Goal: Communication & Community: Participate in discussion

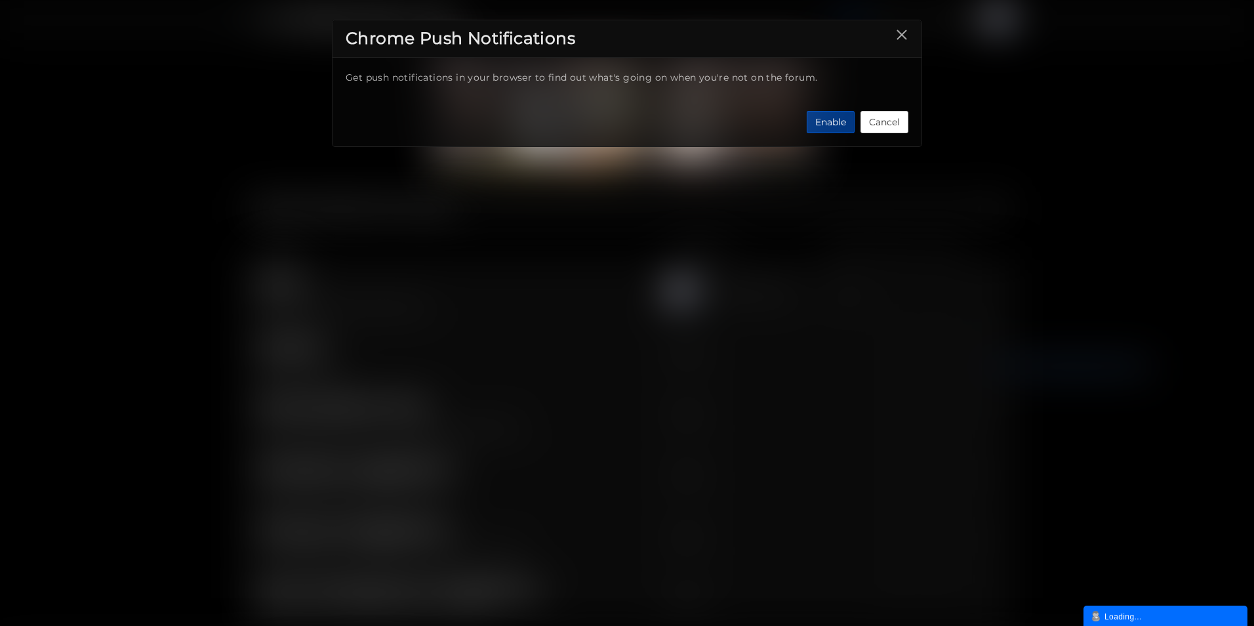
click at [828, 122] on button "Enable" at bounding box center [831, 122] width 48 height 22
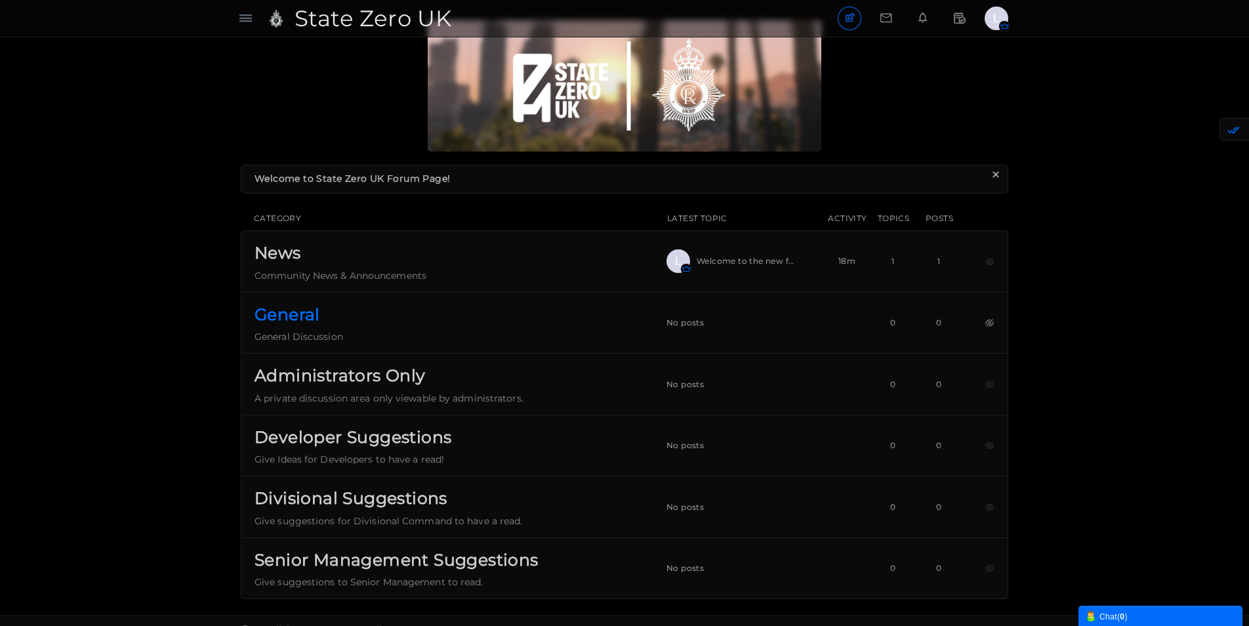
scroll to position [47, 0]
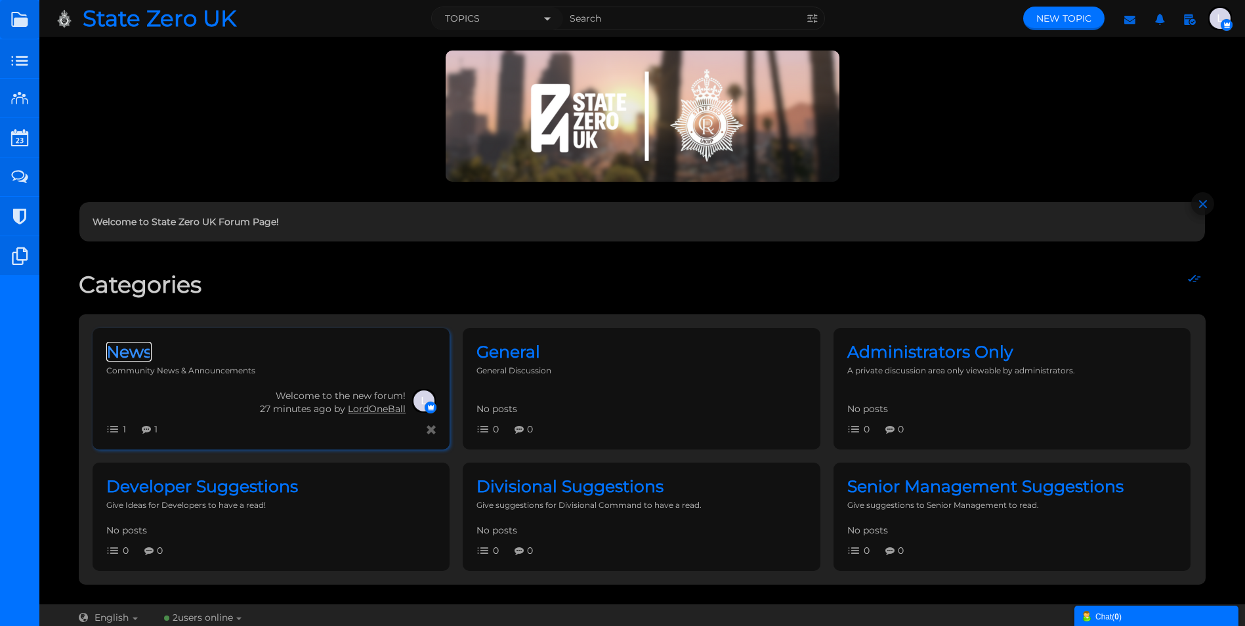
click at [152, 362] on span "News" at bounding box center [128, 352] width 45 height 20
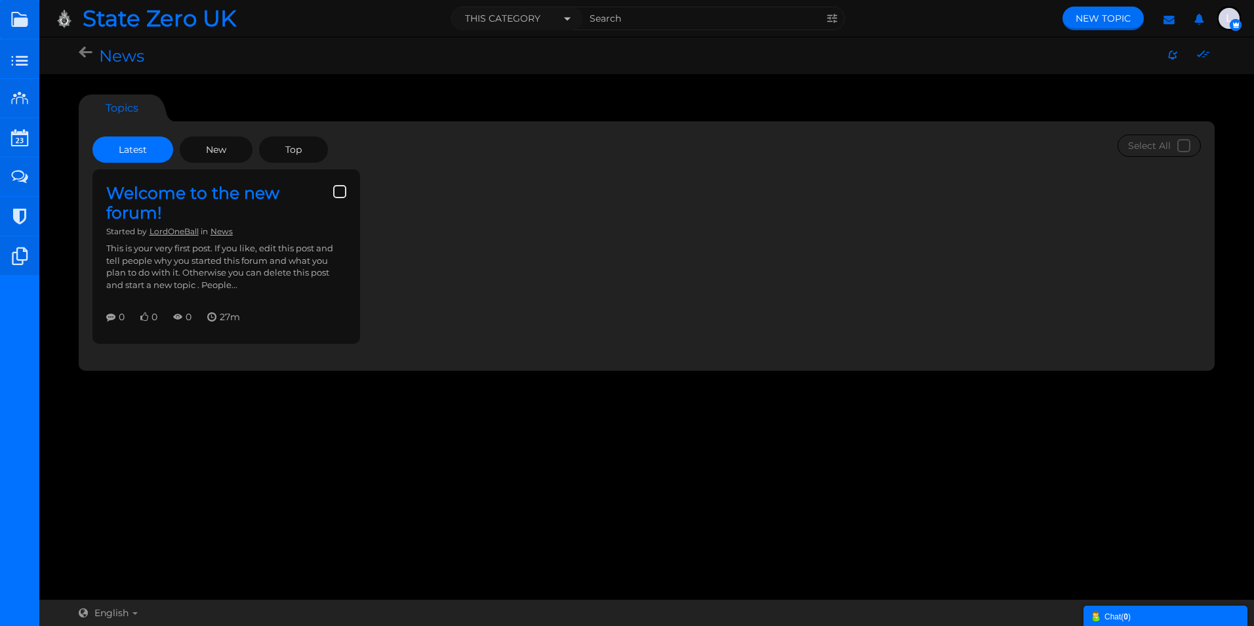
click at [1097, 14] on span "New Topic" at bounding box center [1103, 18] width 55 height 12
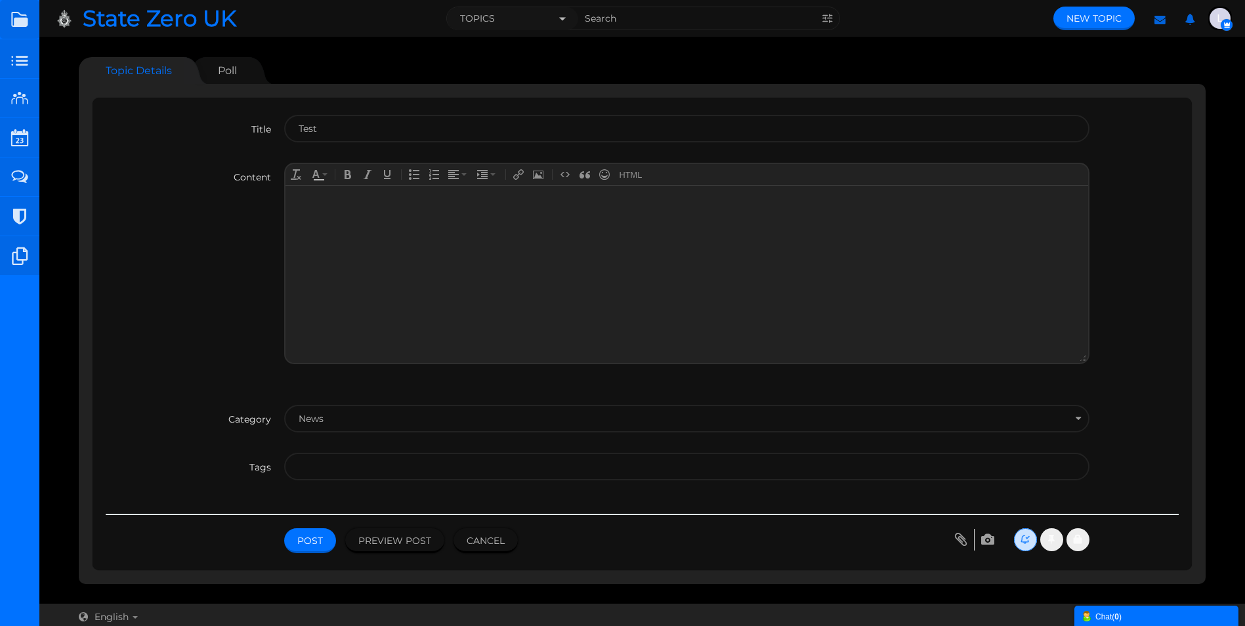
type input "Test"
click at [356, 217] on body at bounding box center [686, 273] width 802 height 177
click at [374, 409] on button "News" at bounding box center [686, 419] width 804 height 28
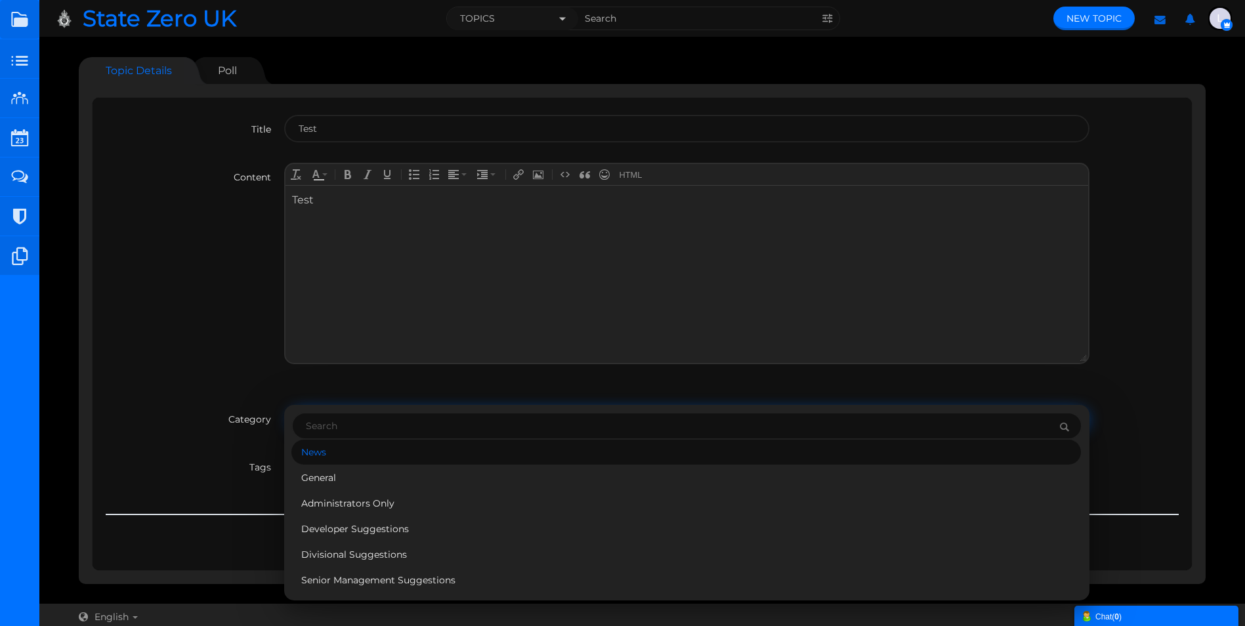
click at [199, 407] on label "Category" at bounding box center [195, 415] width 178 height 21
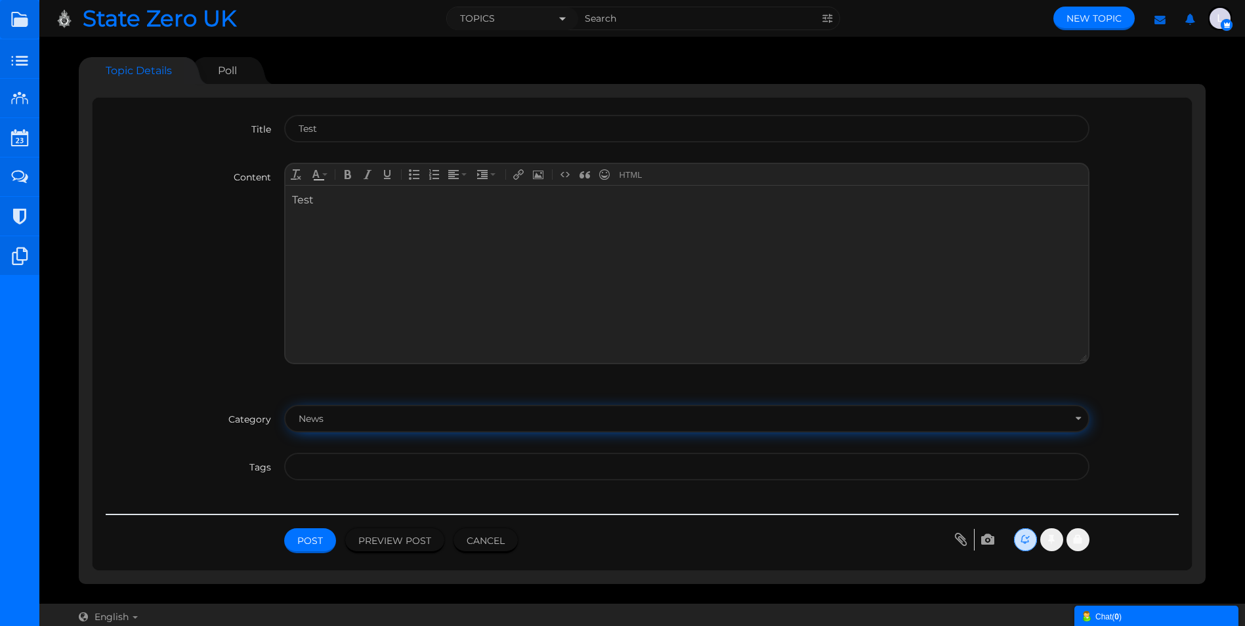
click at [323, 419] on span "News" at bounding box center [311, 419] width 25 height 12
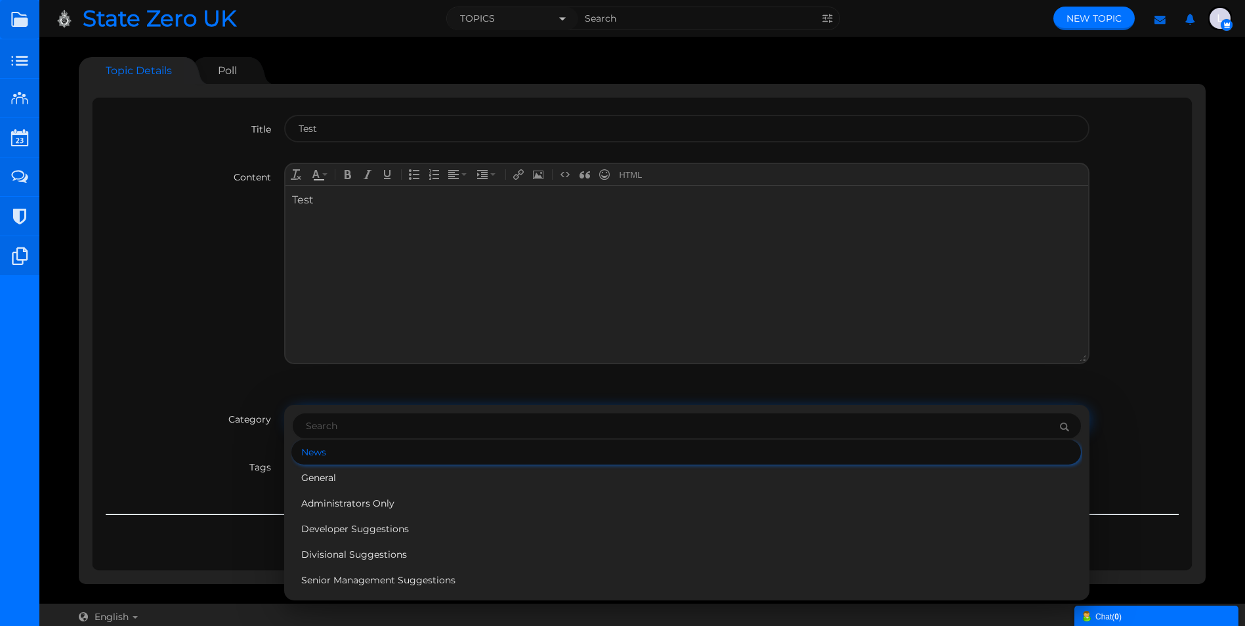
click at [322, 451] on li "News" at bounding box center [685, 452] width 789 height 25
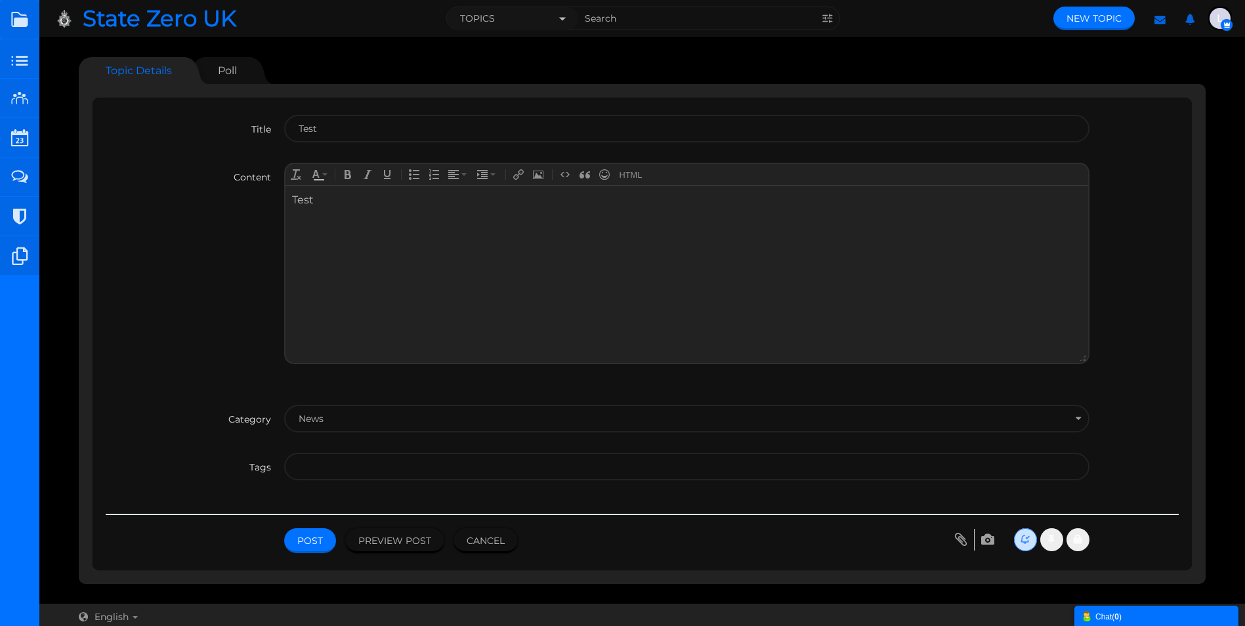
click at [327, 466] on input "text" at bounding box center [684, 466] width 770 height 25
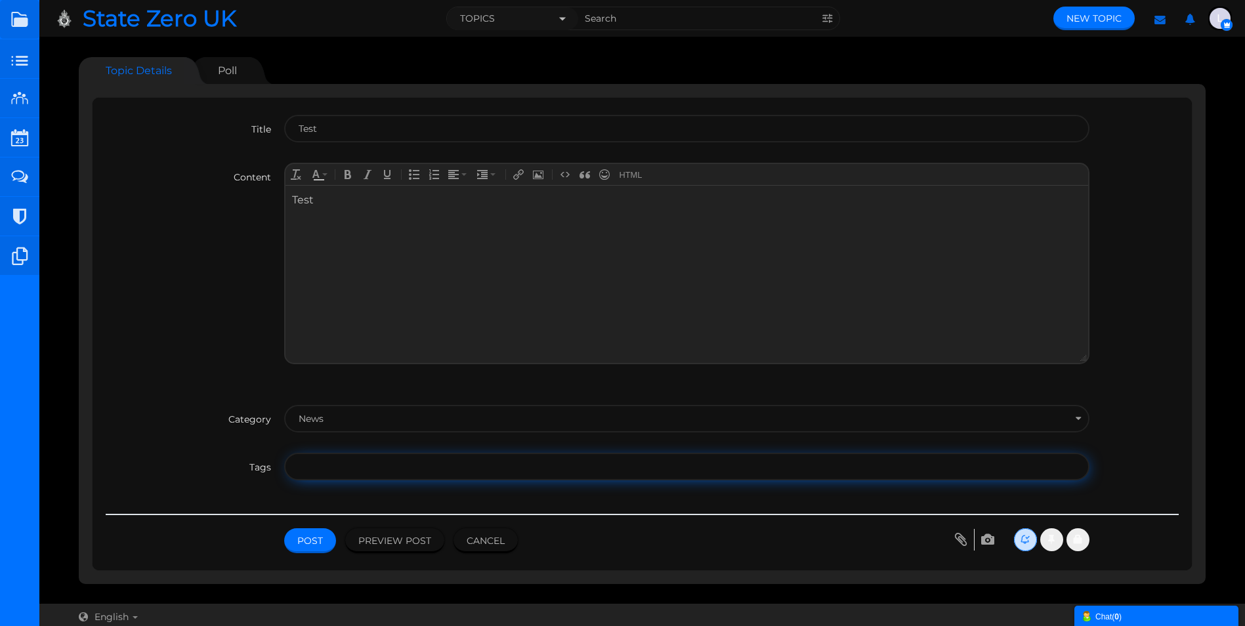
click at [222, 459] on label "Tags" at bounding box center [195, 463] width 178 height 21
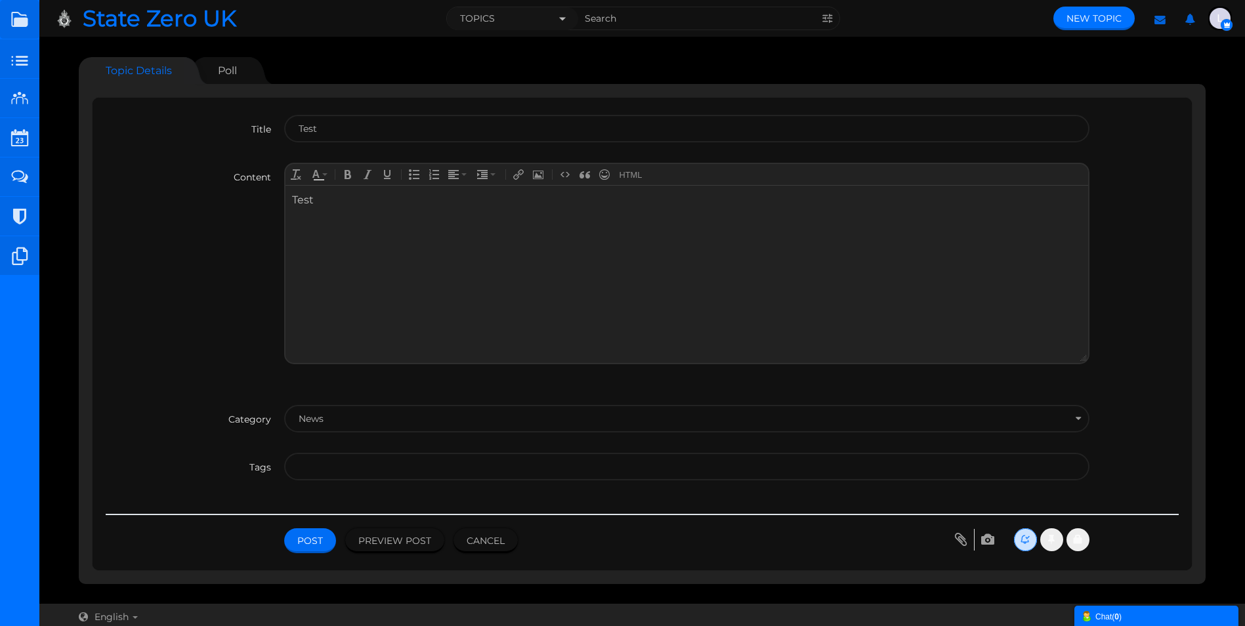
click at [308, 533] on button "Post" at bounding box center [310, 540] width 52 height 25
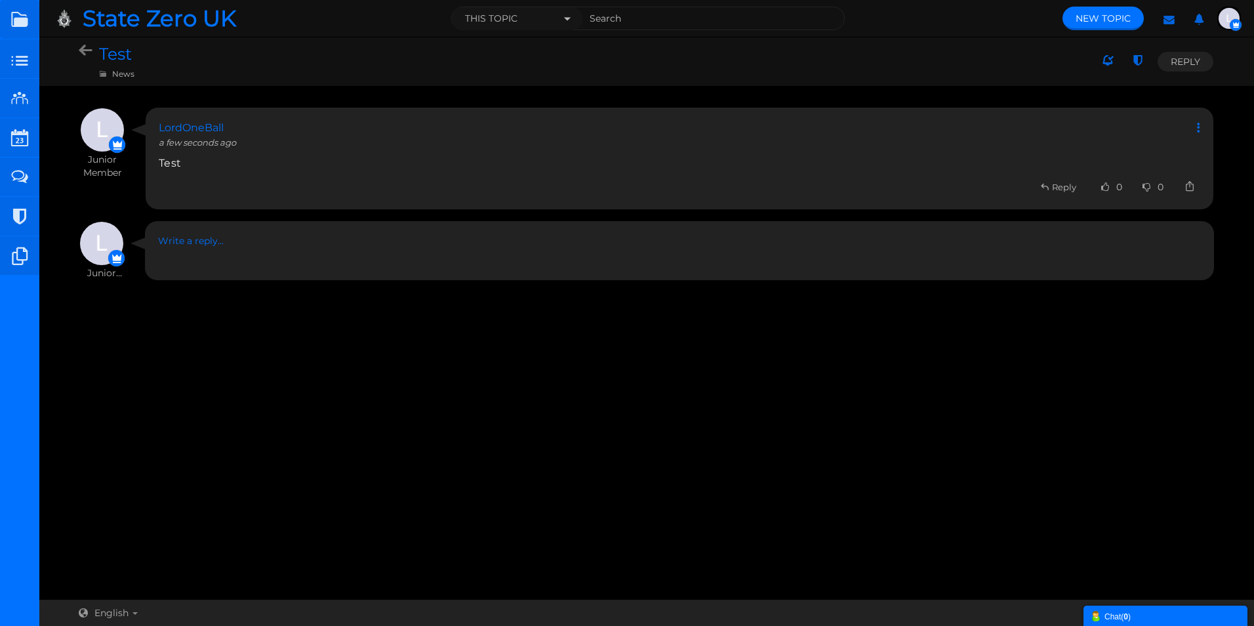
click at [91, 43] on div "Test News Select Posts Delete Lock Move Pin Reply" at bounding box center [646, 61] width 1215 height 49
click at [91, 47] on icon at bounding box center [89, 51] width 20 height 12
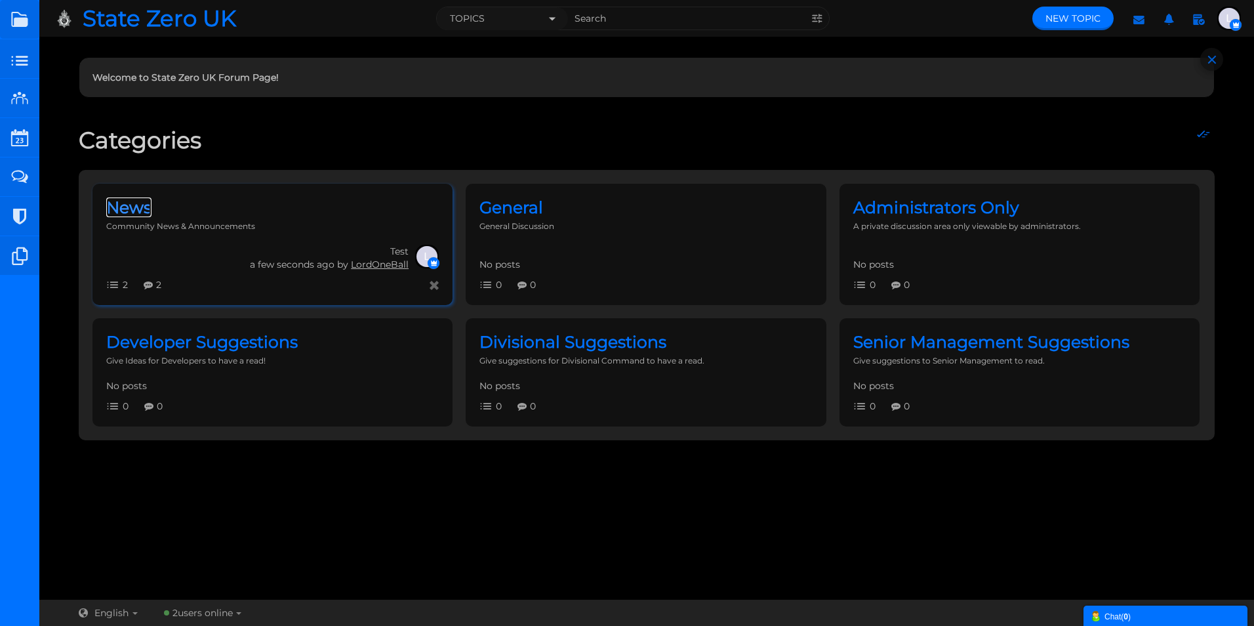
click at [152, 217] on span "News" at bounding box center [128, 207] width 45 height 20
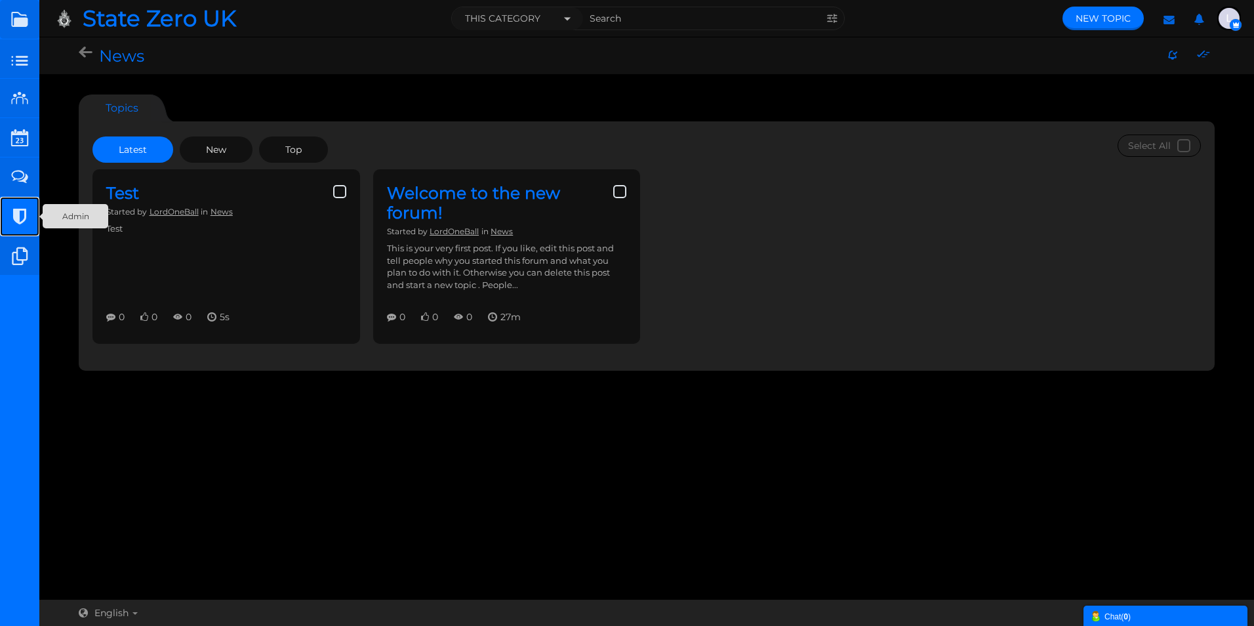
click at [18, 212] on small at bounding box center [19, 216] width 39 height 39
drag, startPoint x: 211, startPoint y: 253, endPoint x: 212, endPoint y: 238, distance: 15.8
click at [139, 203] on link "Test" at bounding box center [122, 193] width 33 height 20
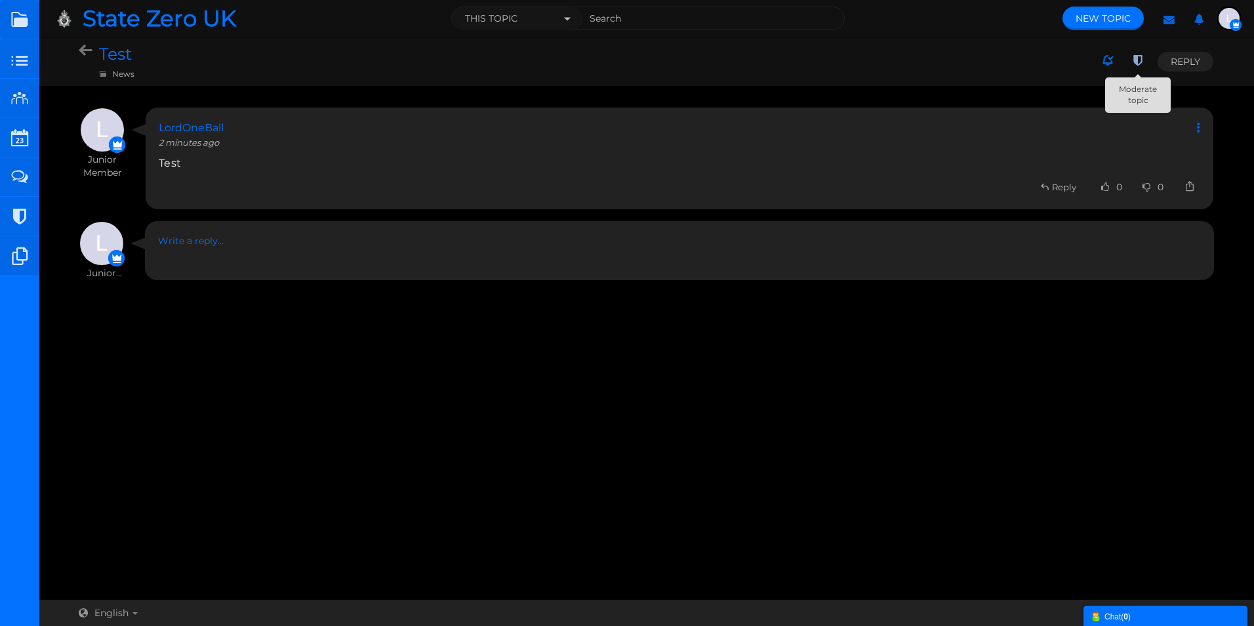
click at [1135, 59] on icon at bounding box center [1139, 61] width 24 height 22
click at [1121, 110] on link "Delete" at bounding box center [1135, 118] width 101 height 20
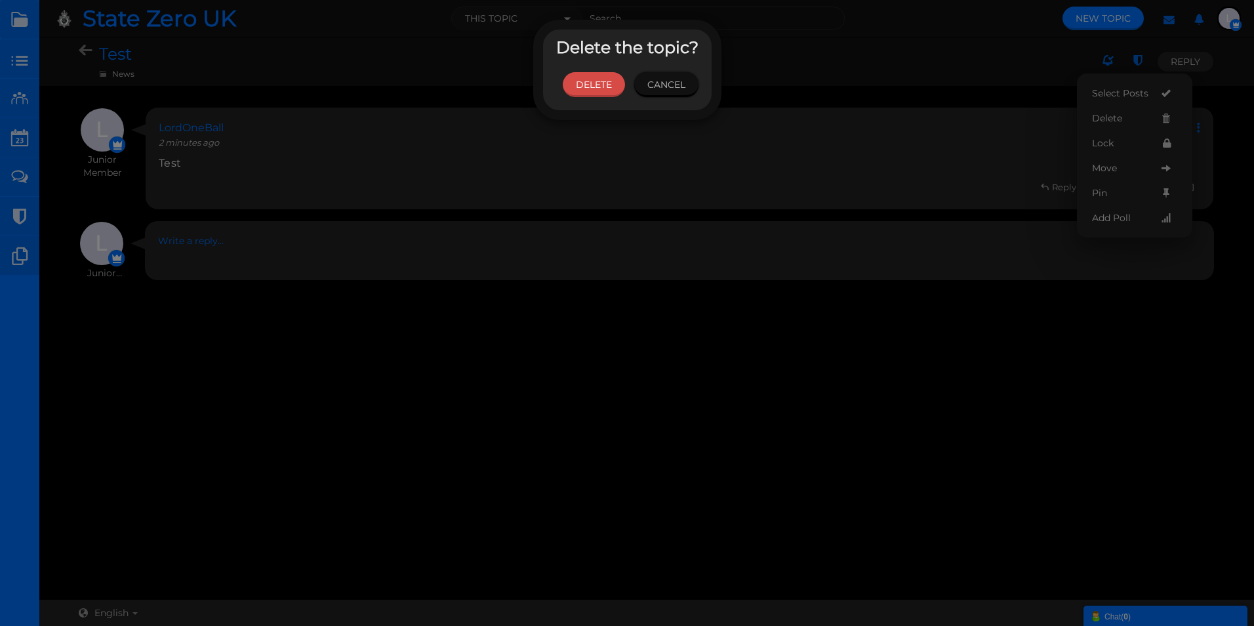
click at [591, 85] on link "Delete" at bounding box center [594, 84] width 62 height 25
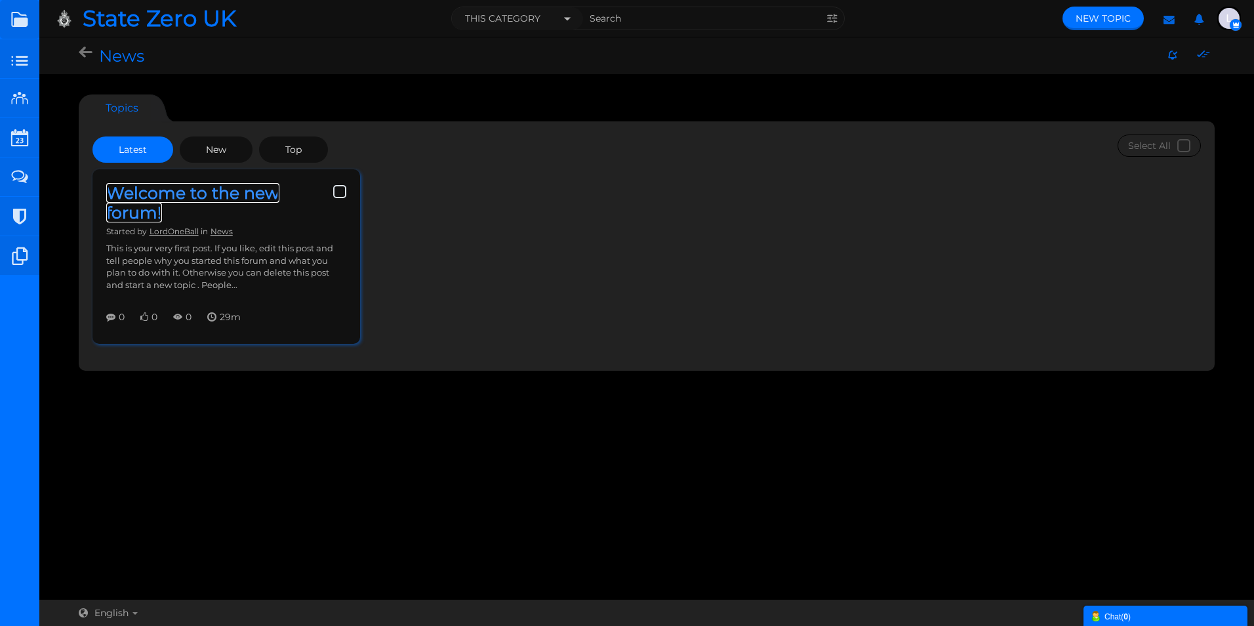
click at [143, 202] on link "Welcome to the new forum!" at bounding box center [192, 202] width 173 height 39
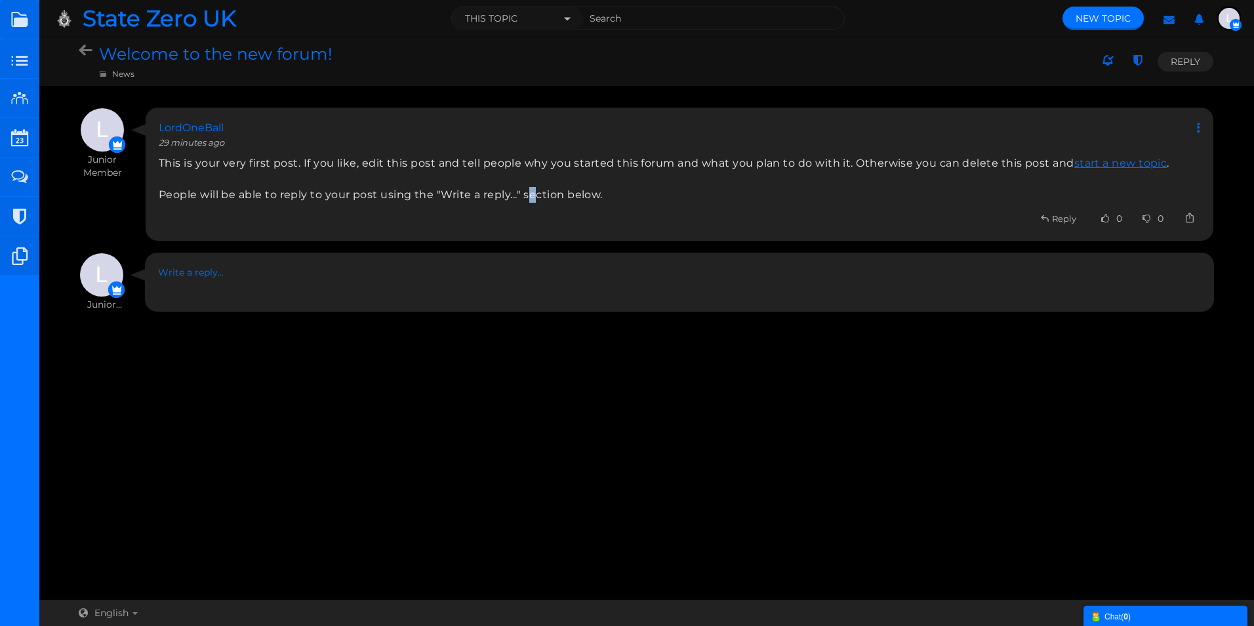
click at [535, 191] on span "This is your very first post. If you like, edit this post and tell people why y…" at bounding box center [680, 178] width 1042 height 47
drag, startPoint x: 537, startPoint y: 191, endPoint x: 621, endPoint y: 195, distance: 84.1
click at [615, 197] on span "This is your very first post. If you like, edit this post and tell people why y…" at bounding box center [680, 178] width 1042 height 47
click at [1200, 126] on icon at bounding box center [1196, 127] width 10 height 12
click at [1201, 212] on icon at bounding box center [1199, 215] width 22 height 12
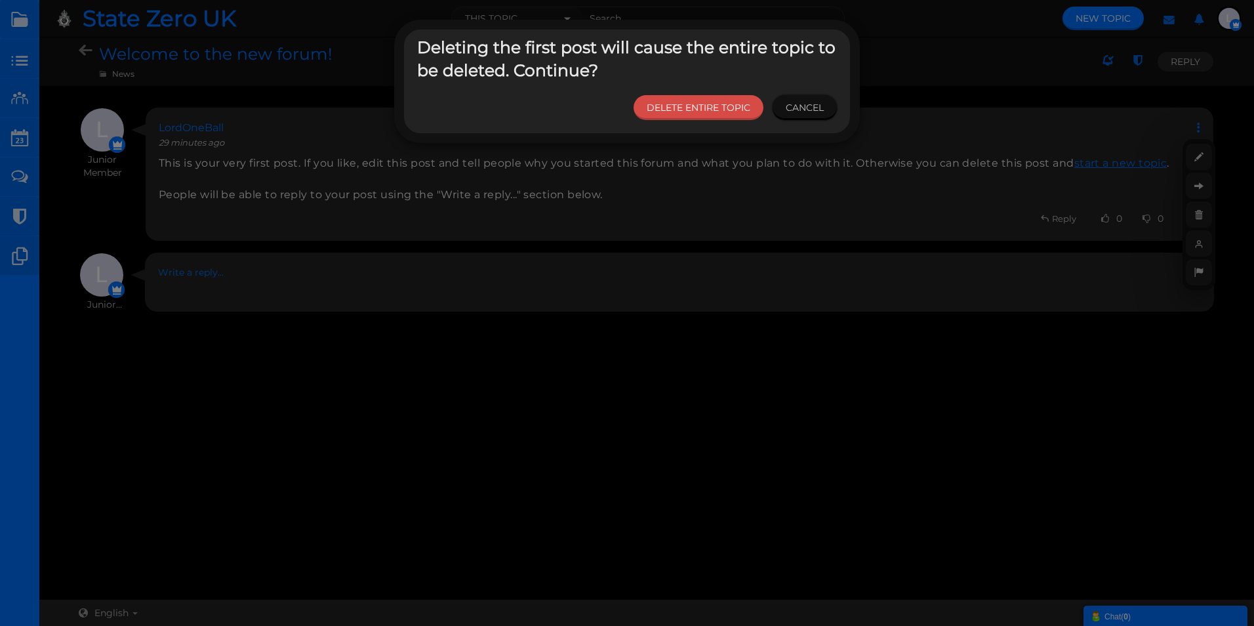
click at [710, 108] on link "Delete Entire Topic" at bounding box center [699, 107] width 130 height 25
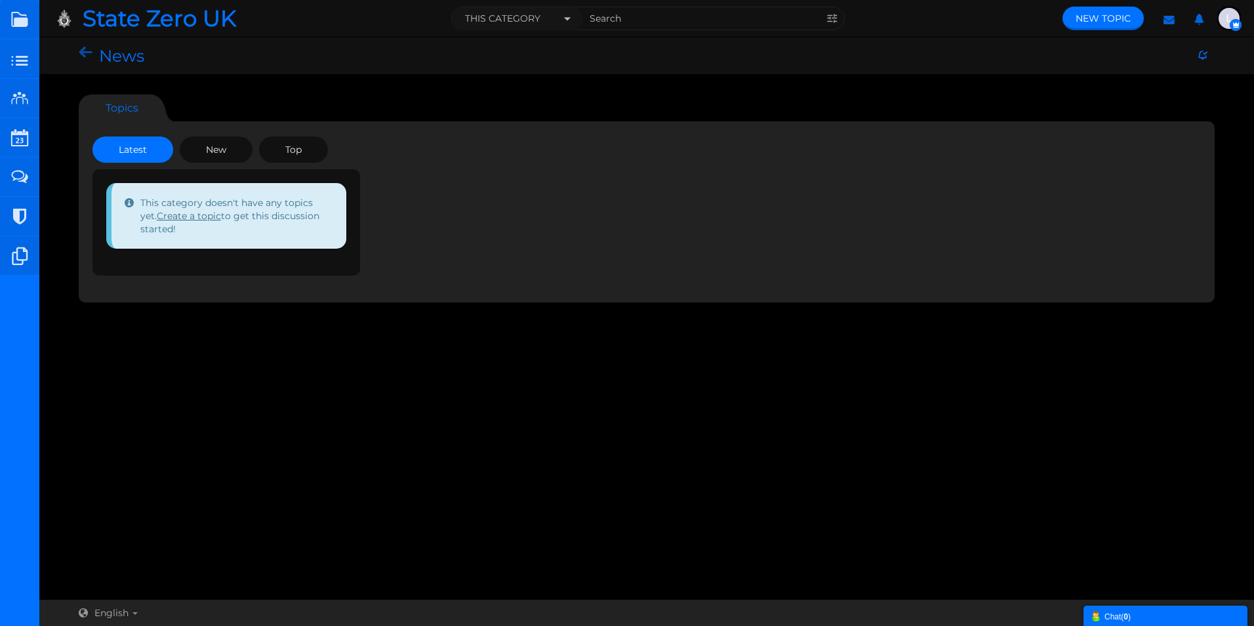
click at [83, 49] on icon at bounding box center [89, 53] width 20 height 12
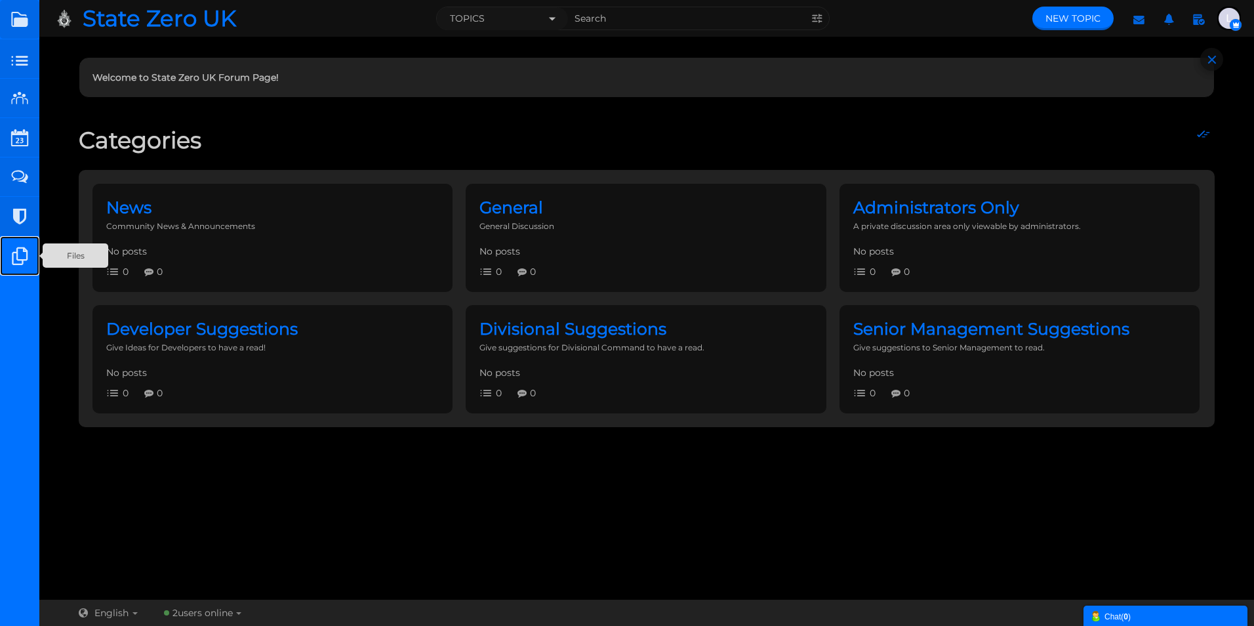
click at [17, 255] on small at bounding box center [19, 255] width 39 height 39
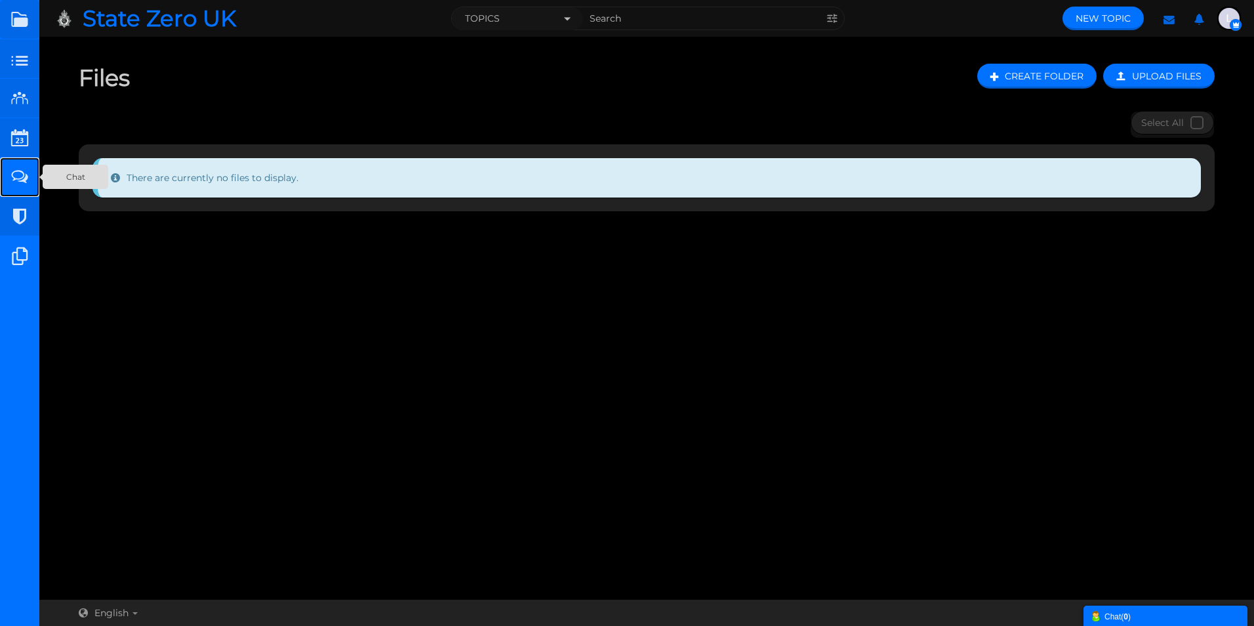
click at [24, 175] on small at bounding box center [19, 176] width 39 height 39
click at [13, 95] on small at bounding box center [19, 98] width 39 height 39
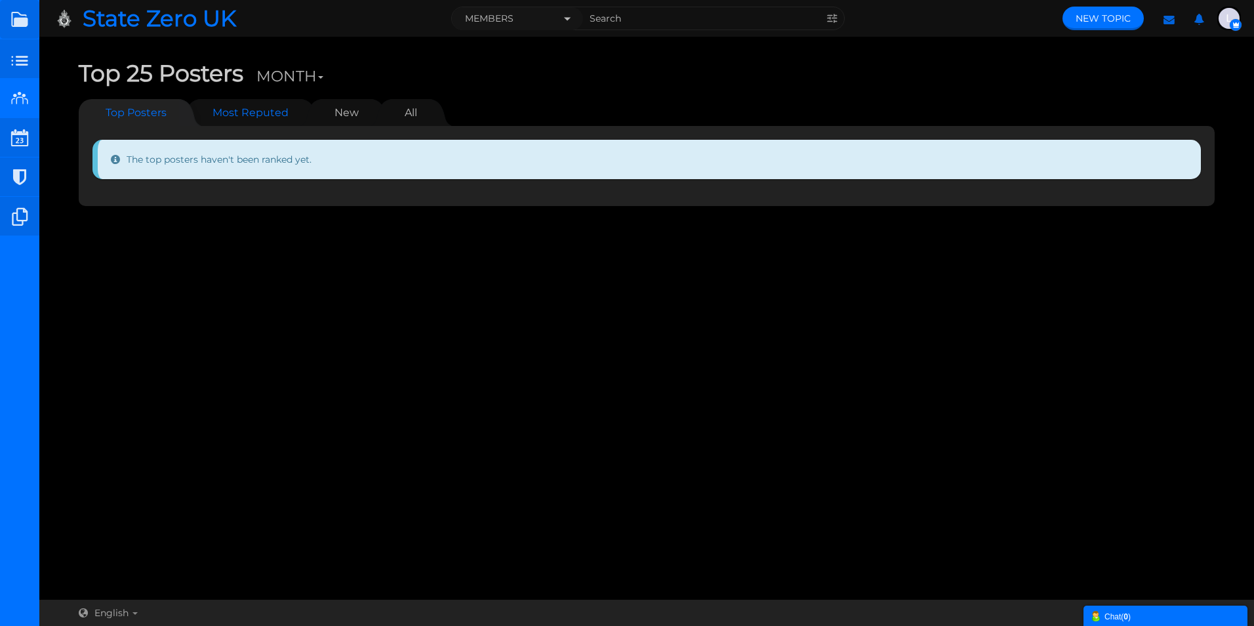
click at [241, 118] on link "Most Reputed" at bounding box center [250, 112] width 102 height 27
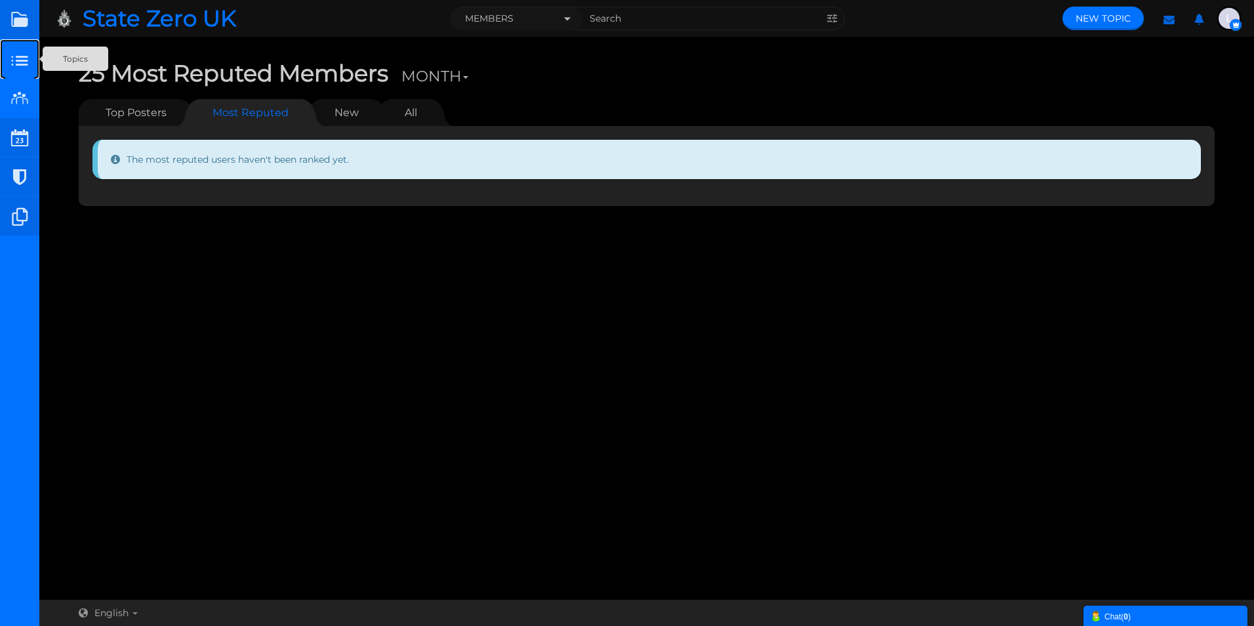
click at [19, 55] on small at bounding box center [19, 58] width 39 height 39
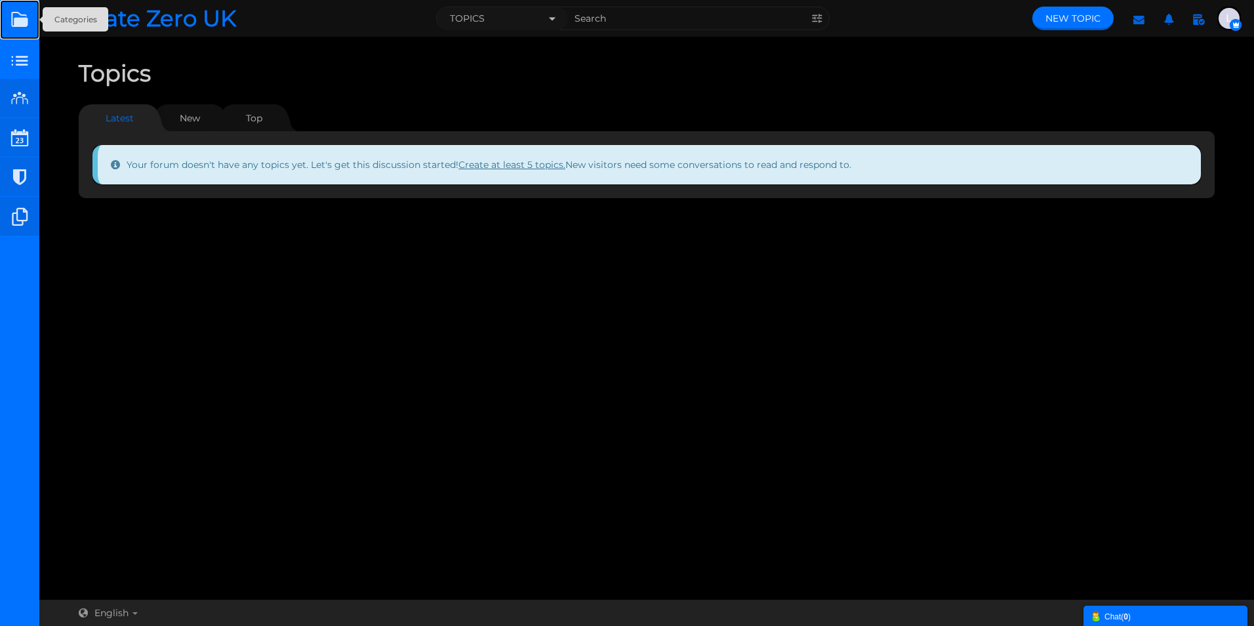
click at [22, 17] on link at bounding box center [19, 19] width 39 height 39
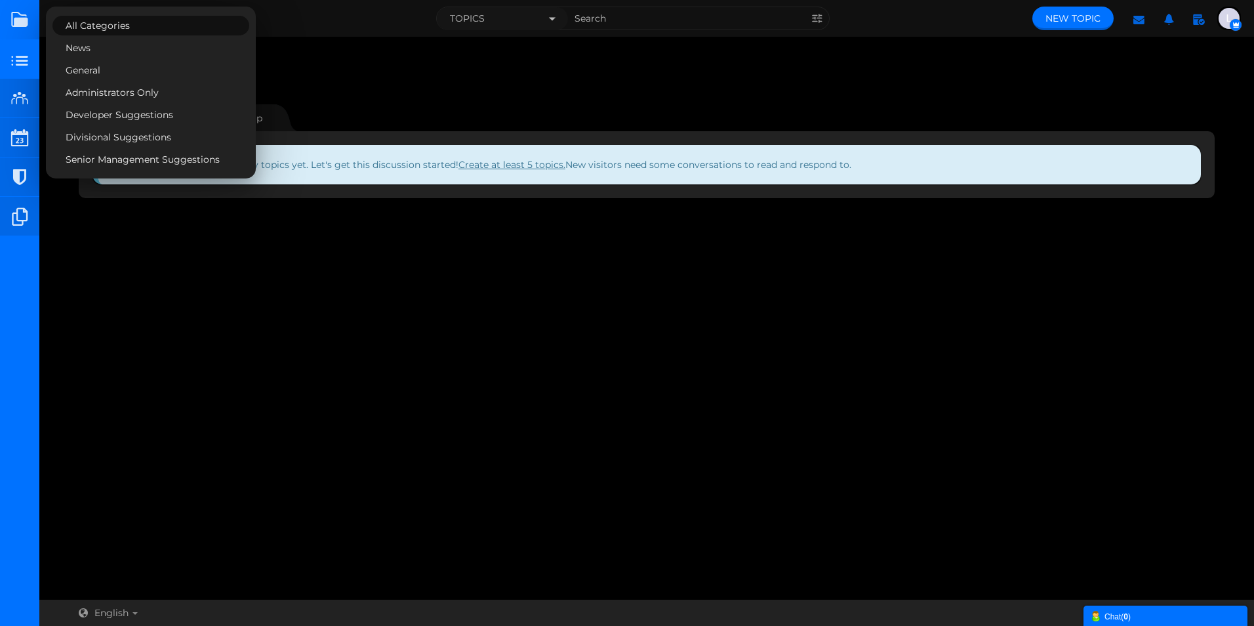
click at [366, 97] on div "New Topic Topics Categories Latest Latest New Top Your forum doesn't have any t…" at bounding box center [647, 127] width 1136 height 141
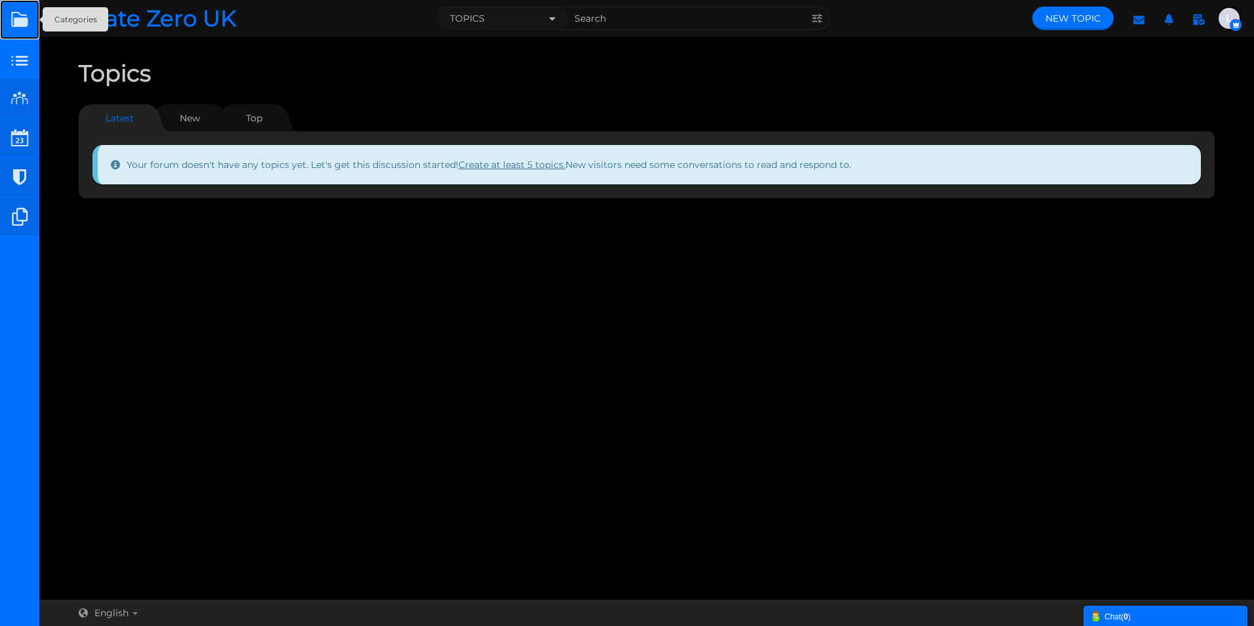
click at [15, 26] on link at bounding box center [19, 19] width 39 height 39
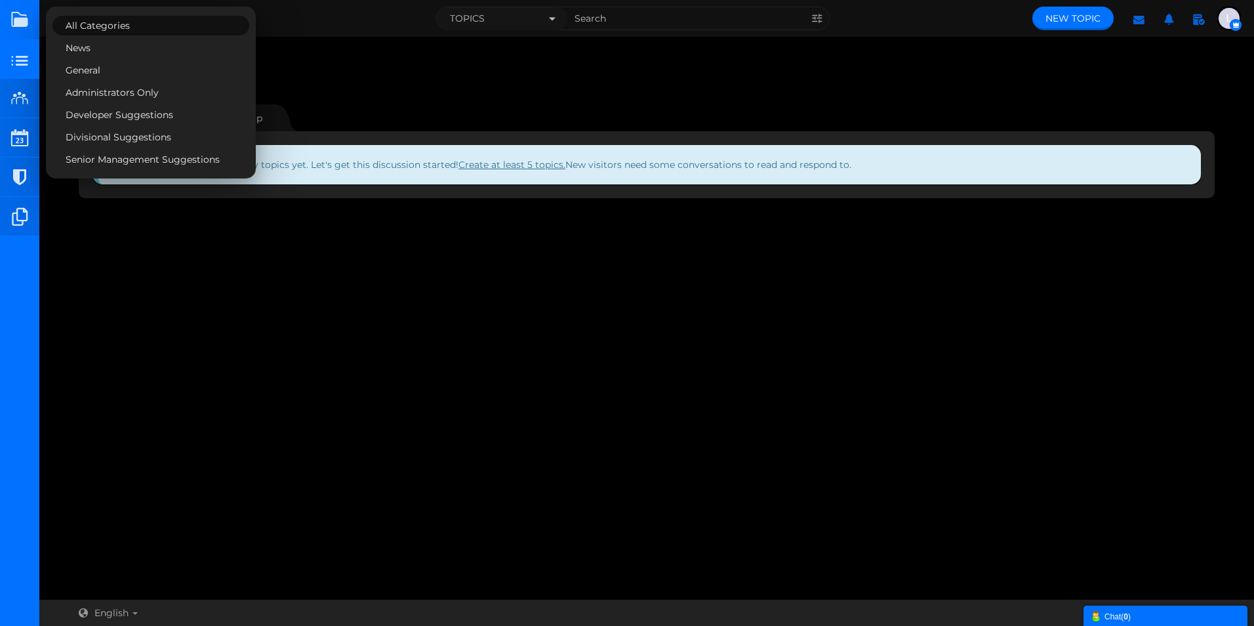
click at [367, 68] on div "New Topic Topics Categories Latest Latest New Top Your forum doesn't have any t…" at bounding box center [647, 127] width 1136 height 141
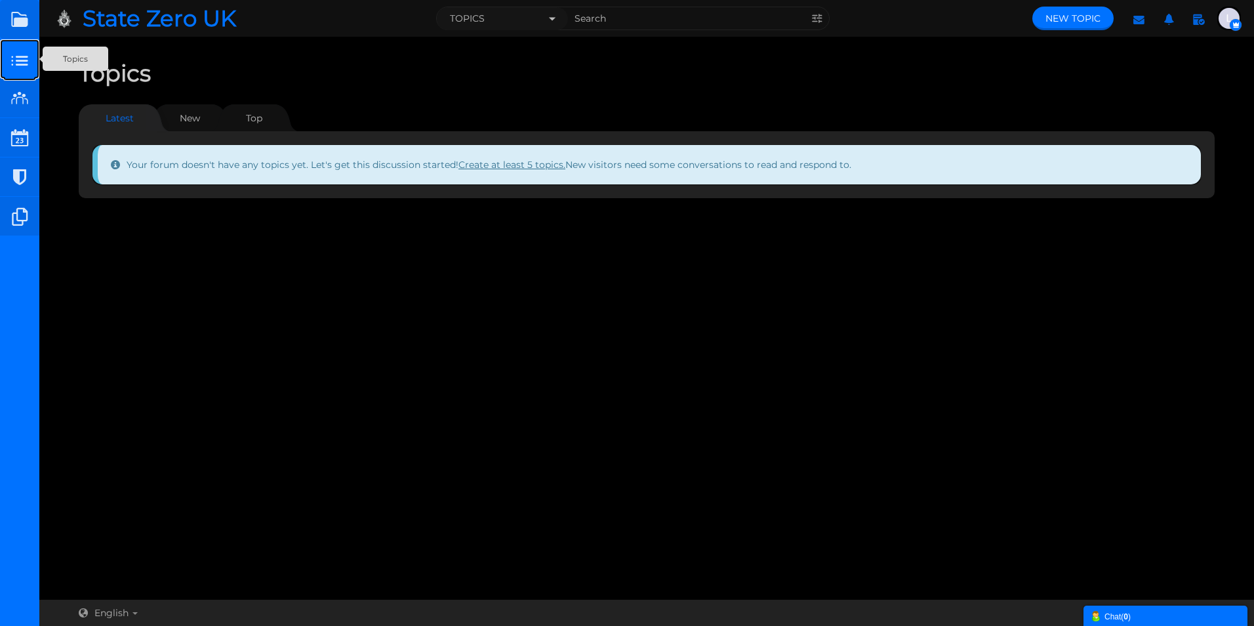
click at [1, 56] on small at bounding box center [19, 58] width 39 height 39
click at [20, 20] on link at bounding box center [19, 19] width 39 height 39
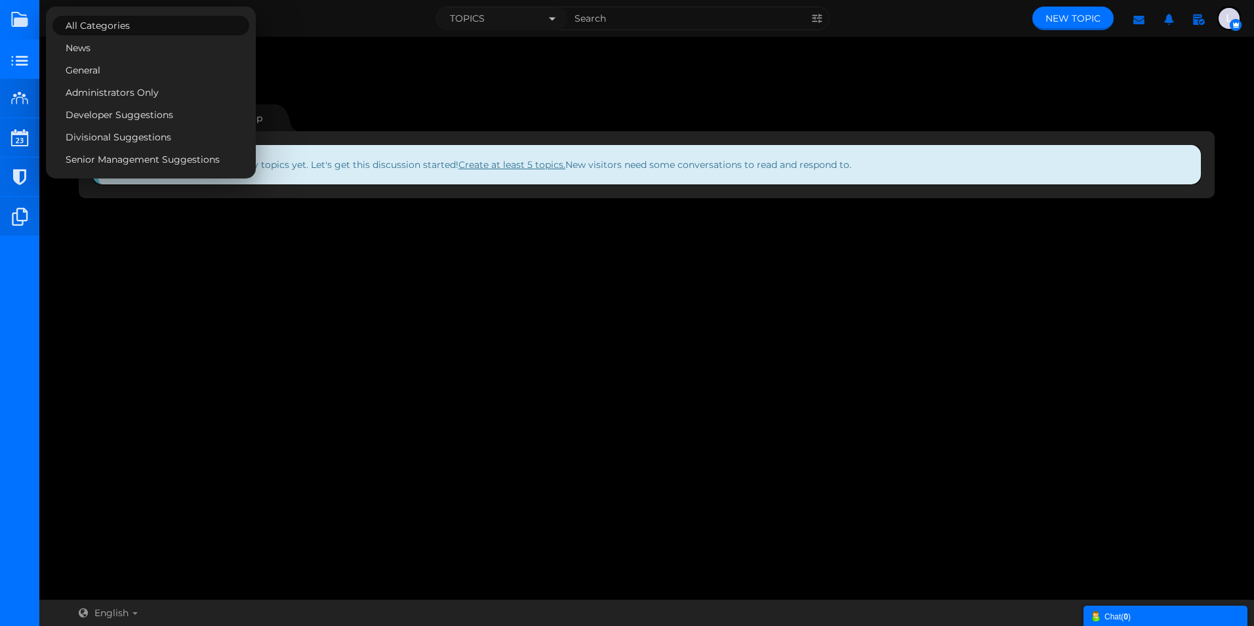
drag, startPoint x: 413, startPoint y: 100, endPoint x: 381, endPoint y: 93, distance: 32.8
click at [412, 100] on div "New Topic Topics Categories Latest Latest New Top Your forum doesn't have any t…" at bounding box center [647, 127] width 1136 height 141
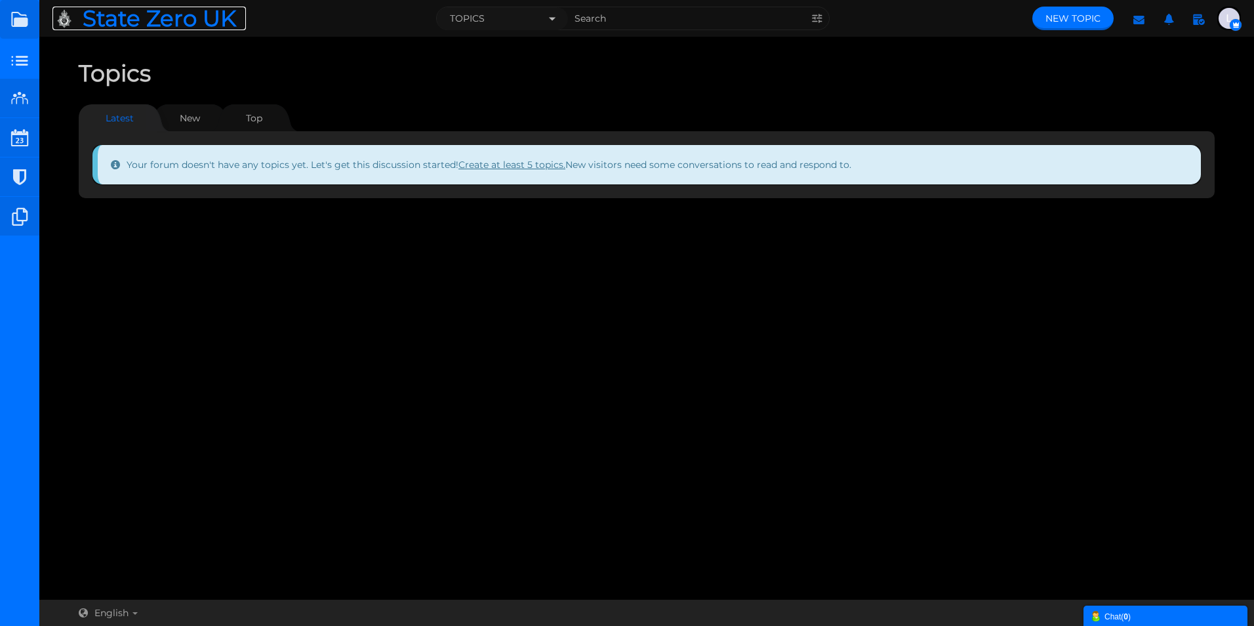
click at [171, 14] on span "State Zero UK" at bounding box center [164, 19] width 163 height 24
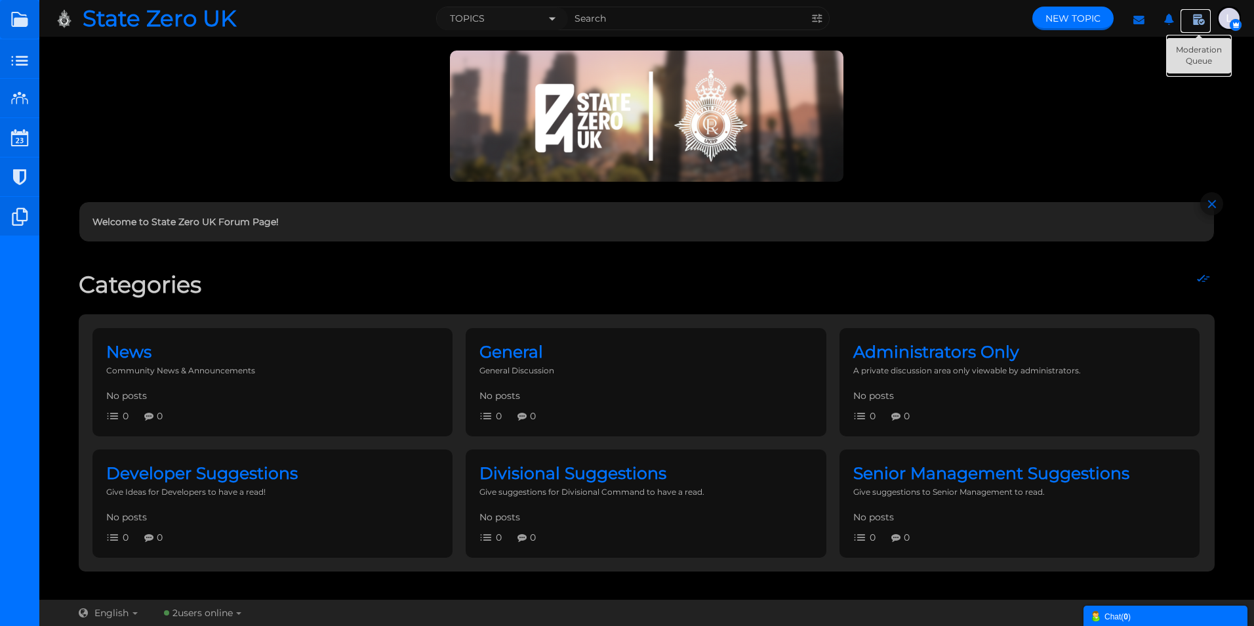
click at [1197, 17] on icon at bounding box center [1200, 21] width 24 height 24
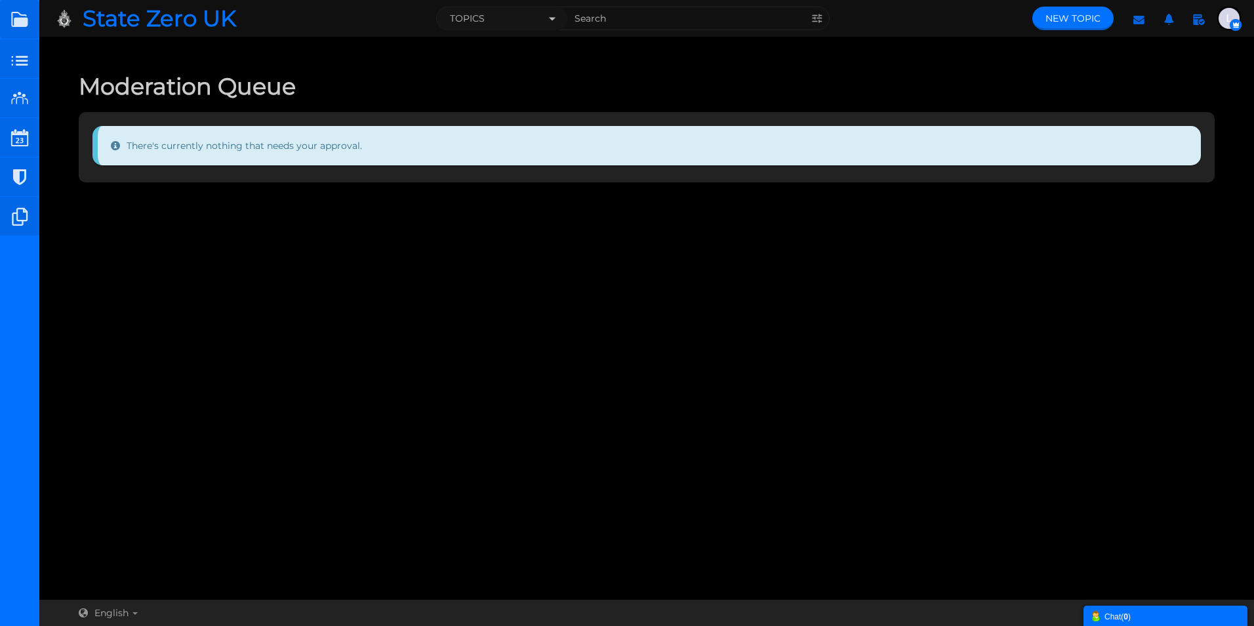
click at [1117, 615] on div "Chat ( 0 )" at bounding box center [1165, 616] width 151 height 14
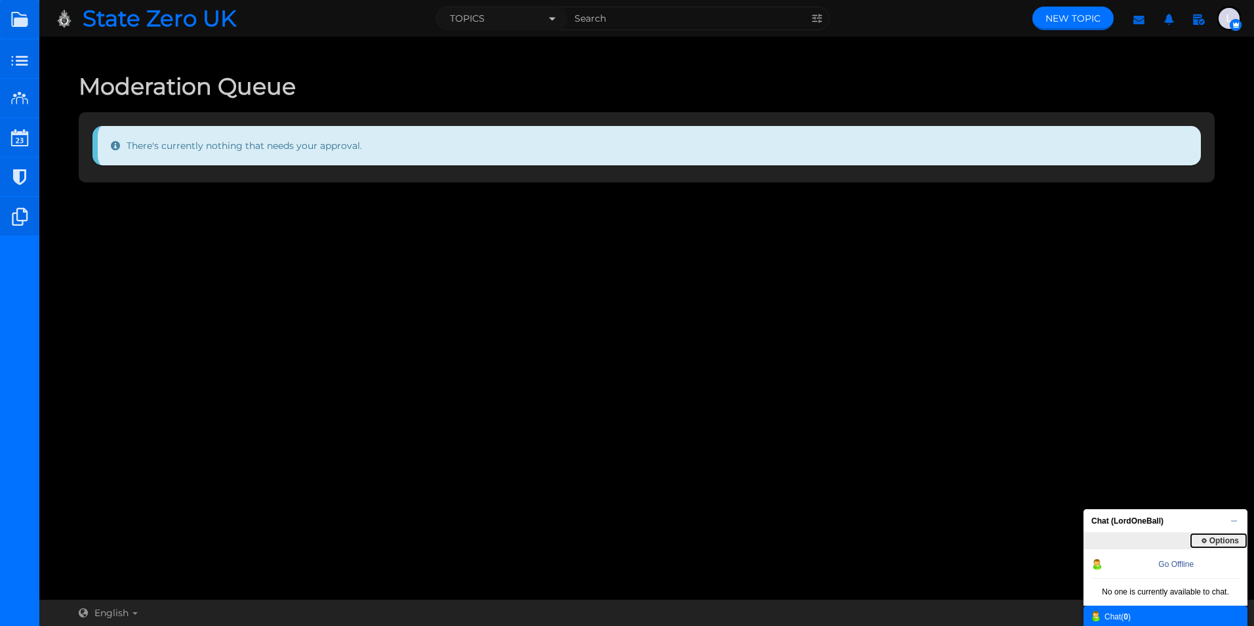
click at [1219, 536] on span "Options" at bounding box center [1219, 541] width 56 height 16
click at [1214, 536] on span "Options" at bounding box center [1219, 541] width 56 height 16
click at [1176, 593] on li "No one is currently available to chat." at bounding box center [1166, 592] width 164 height 27
click at [1233, 522] on span "Chat (LordOneBall)" at bounding box center [1162, 521] width 156 height 24
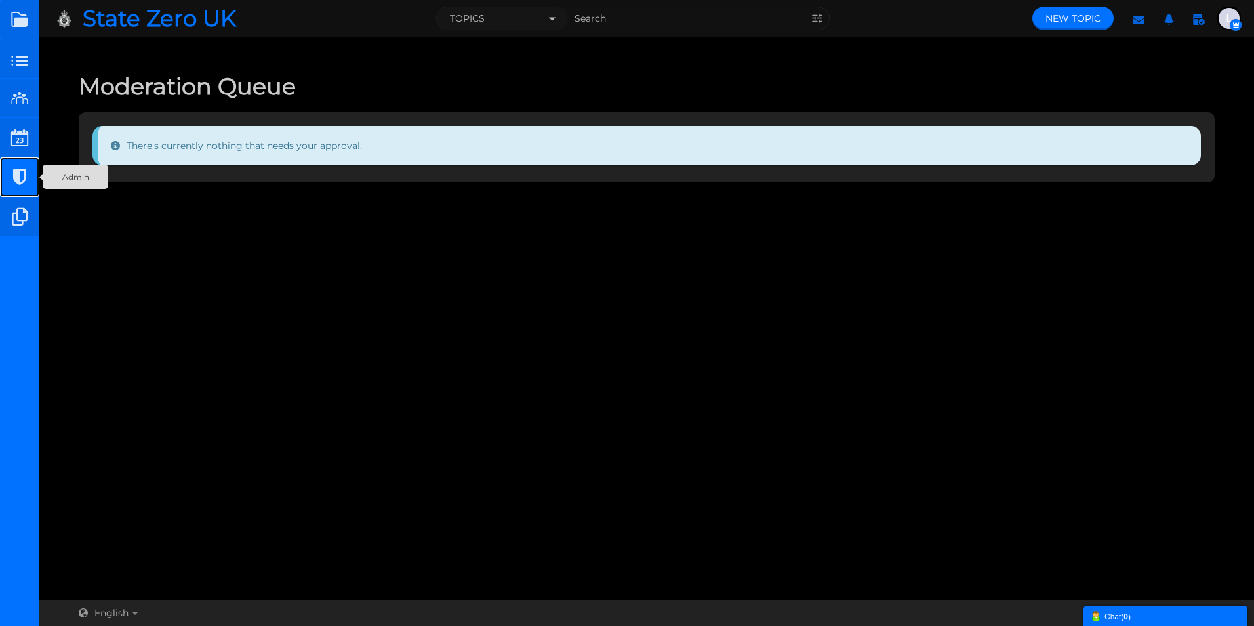
click at [15, 174] on small at bounding box center [19, 176] width 39 height 39
